Goal: Navigation & Orientation: Find specific page/section

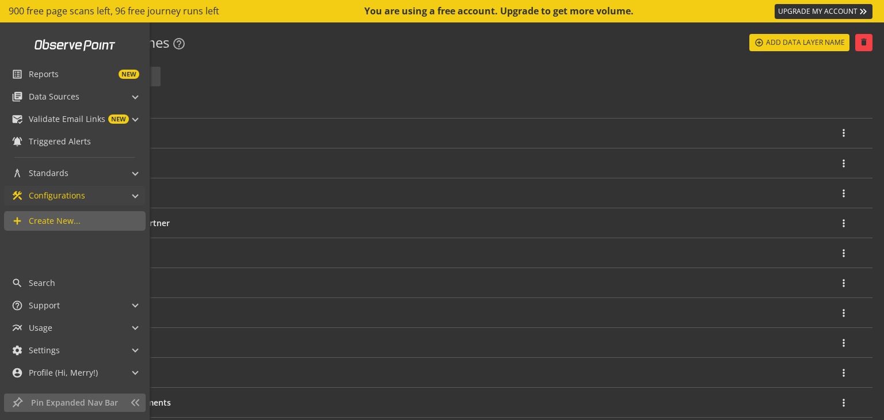
click at [86, 194] on mat-panel-title "construction Configurations" at bounding box center [68, 196] width 112 height 20
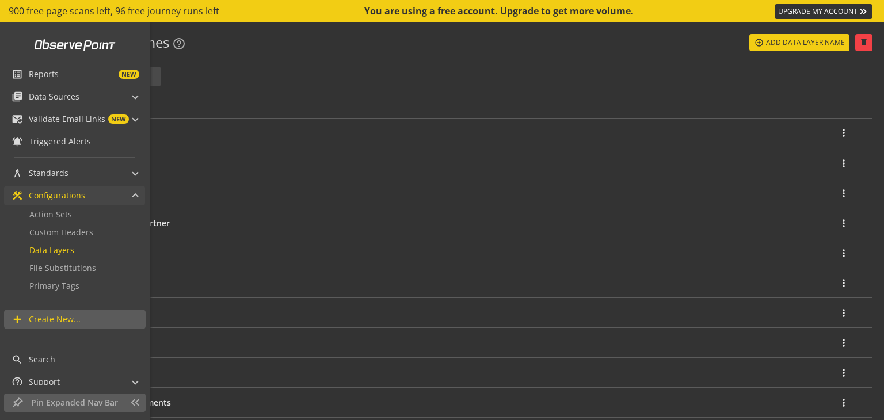
scroll to position [64, 0]
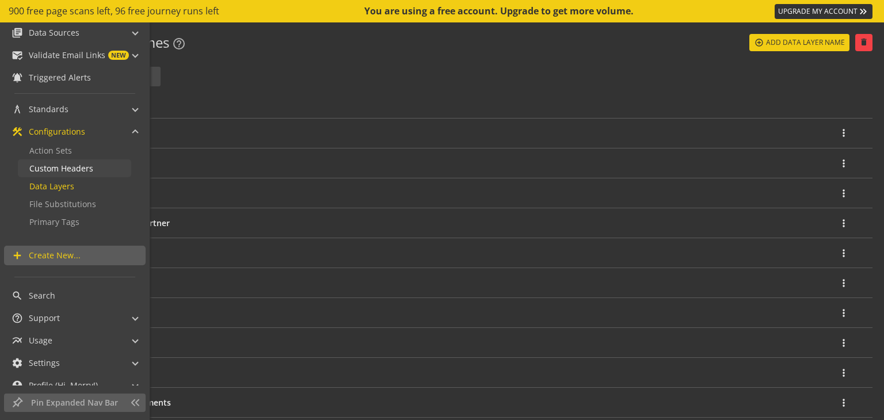
click at [78, 173] on span "Custom Headers" at bounding box center [61, 168] width 64 height 11
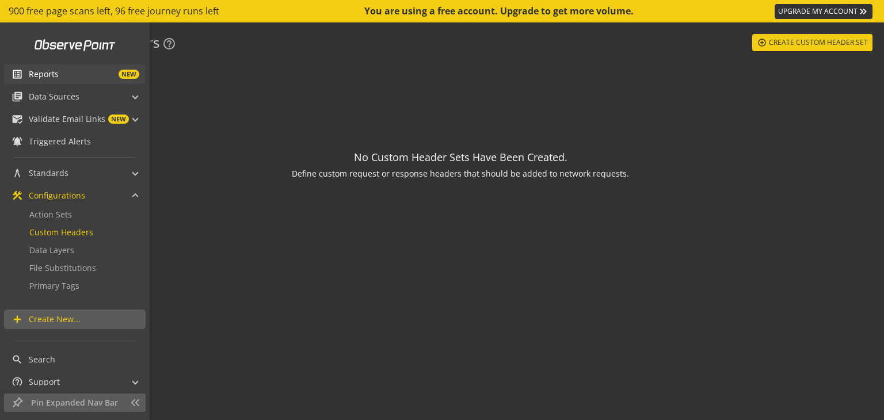
click at [47, 77] on span "Reports" at bounding box center [44, 74] width 30 height 12
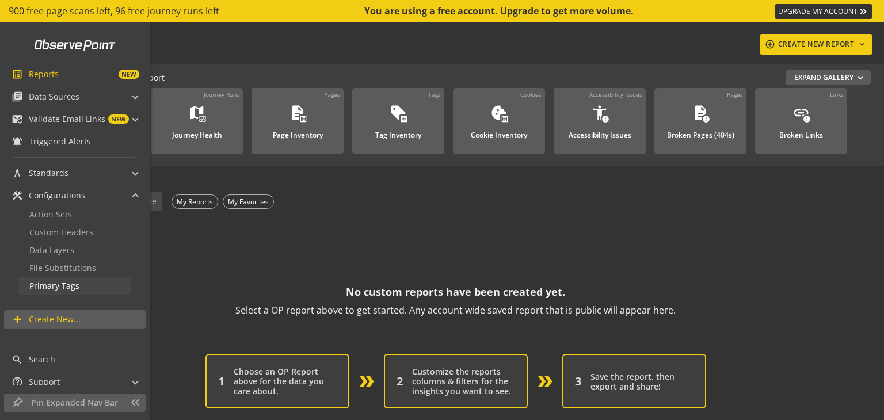
click at [64, 284] on span "Primary Tags" at bounding box center [54, 285] width 50 height 11
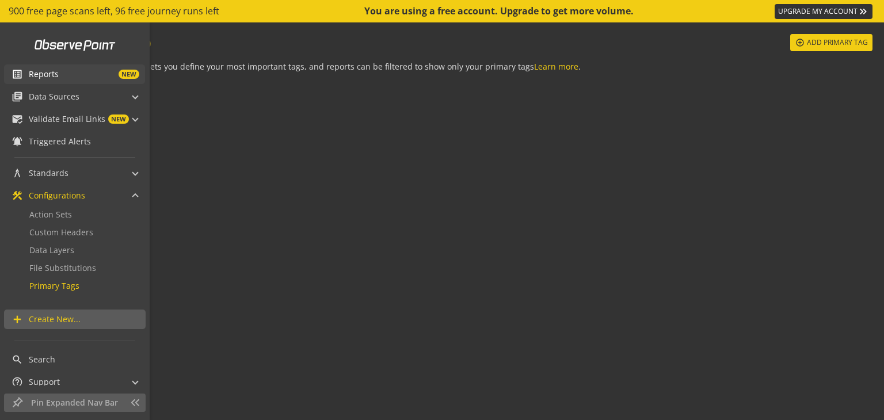
click at [51, 75] on span "Reports" at bounding box center [44, 74] width 30 height 12
